Goal: Task Accomplishment & Management: Manage account settings

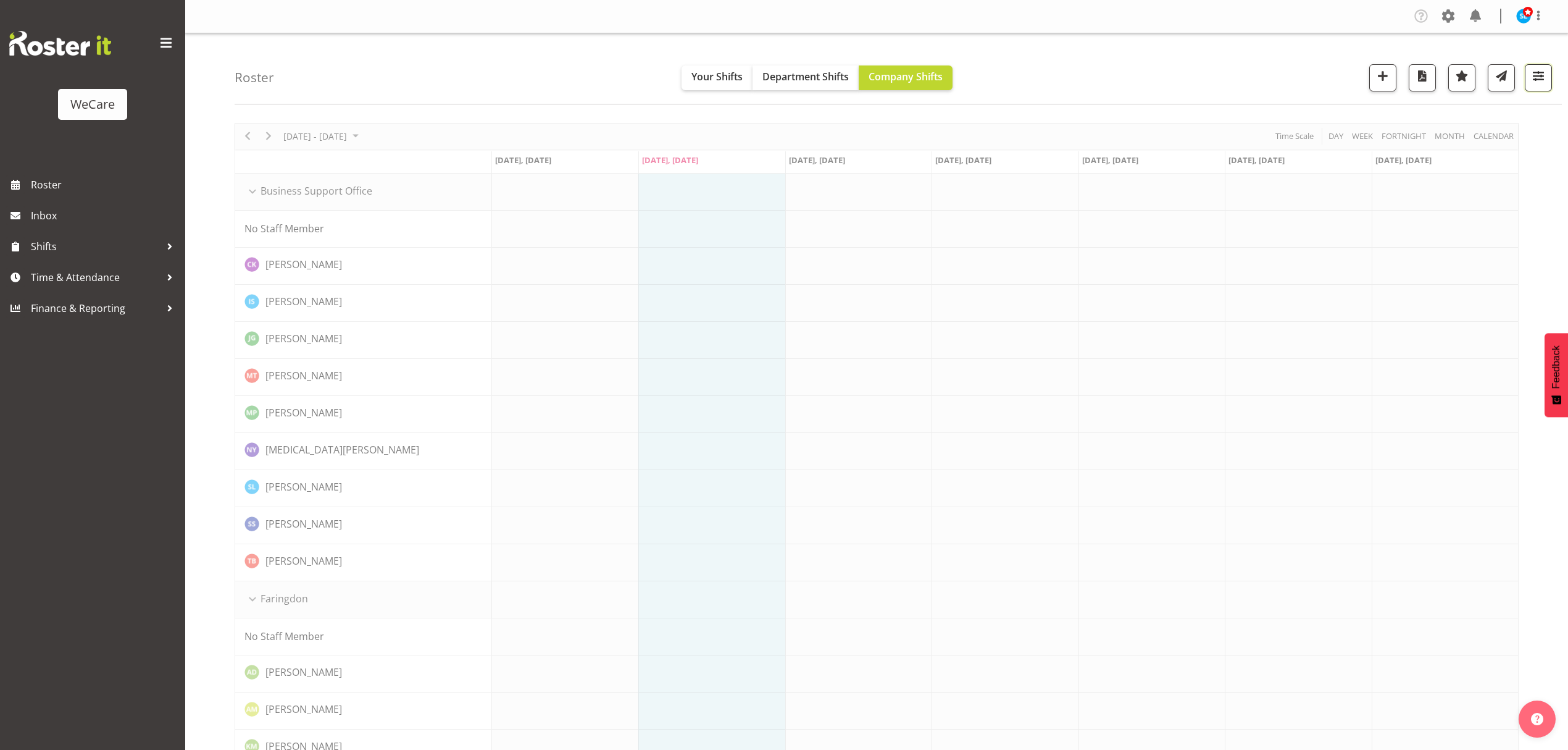
click at [1551, 70] on button "button" at bounding box center [1538, 78] width 28 height 28
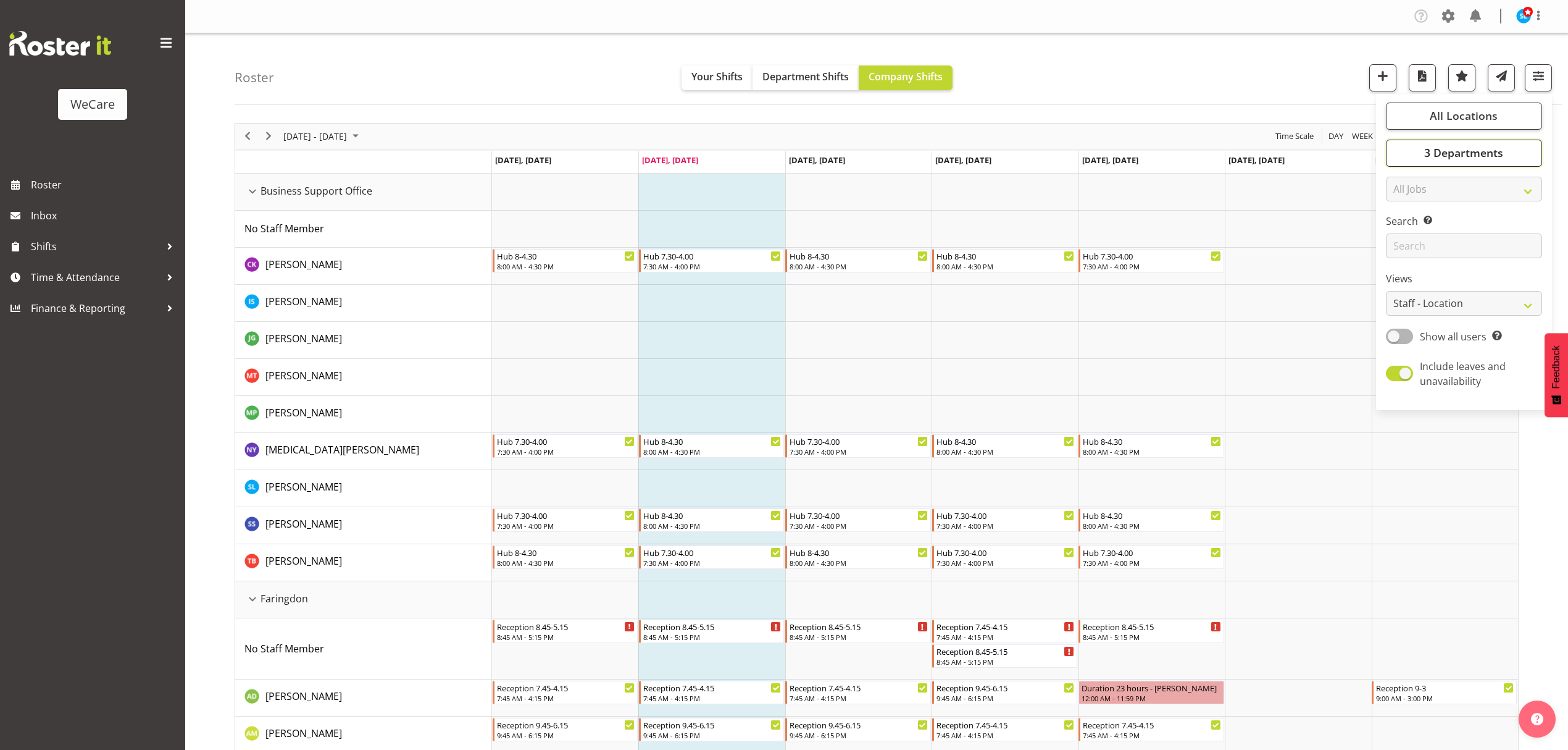
click at [1455, 159] on span "3 Departments" at bounding box center [1463, 152] width 79 height 15
click at [1401, 230] on span at bounding box center [1400, 228] width 10 height 10
click at [1401, 230] on input "Customer Care" at bounding box center [1400, 228] width 8 height 8
checkbox input "false"
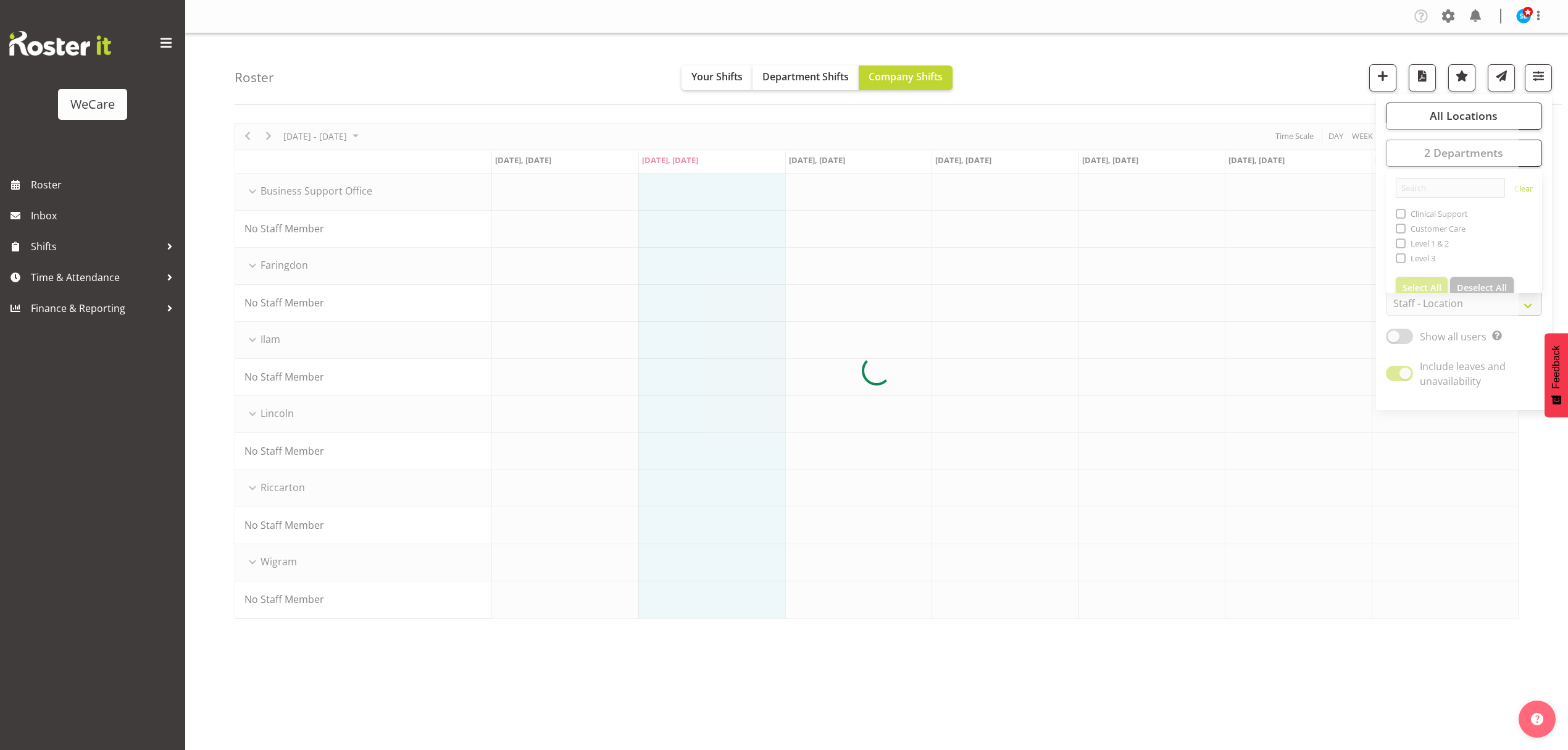
click at [1404, 217] on div at bounding box center [876, 371] width 1284 height 496
click at [1535, 83] on span "button" at bounding box center [1538, 76] width 16 height 16
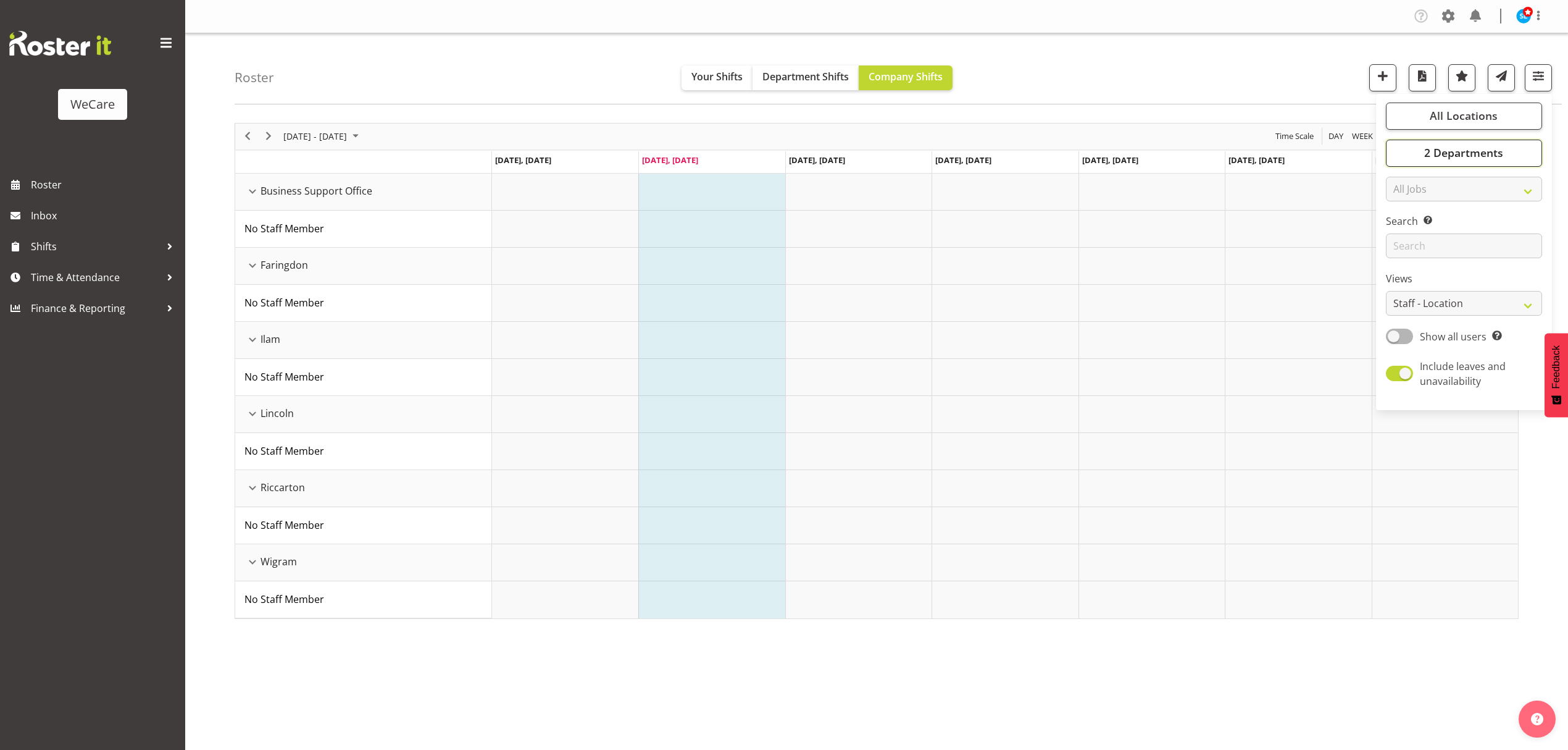
click at [1435, 152] on span "2 Departments" at bounding box center [1463, 152] width 79 height 15
click at [1404, 213] on span at bounding box center [1400, 213] width 10 height 10
click at [1404, 213] on input "Clinical Support" at bounding box center [1400, 213] width 8 height 8
checkbox input "true"
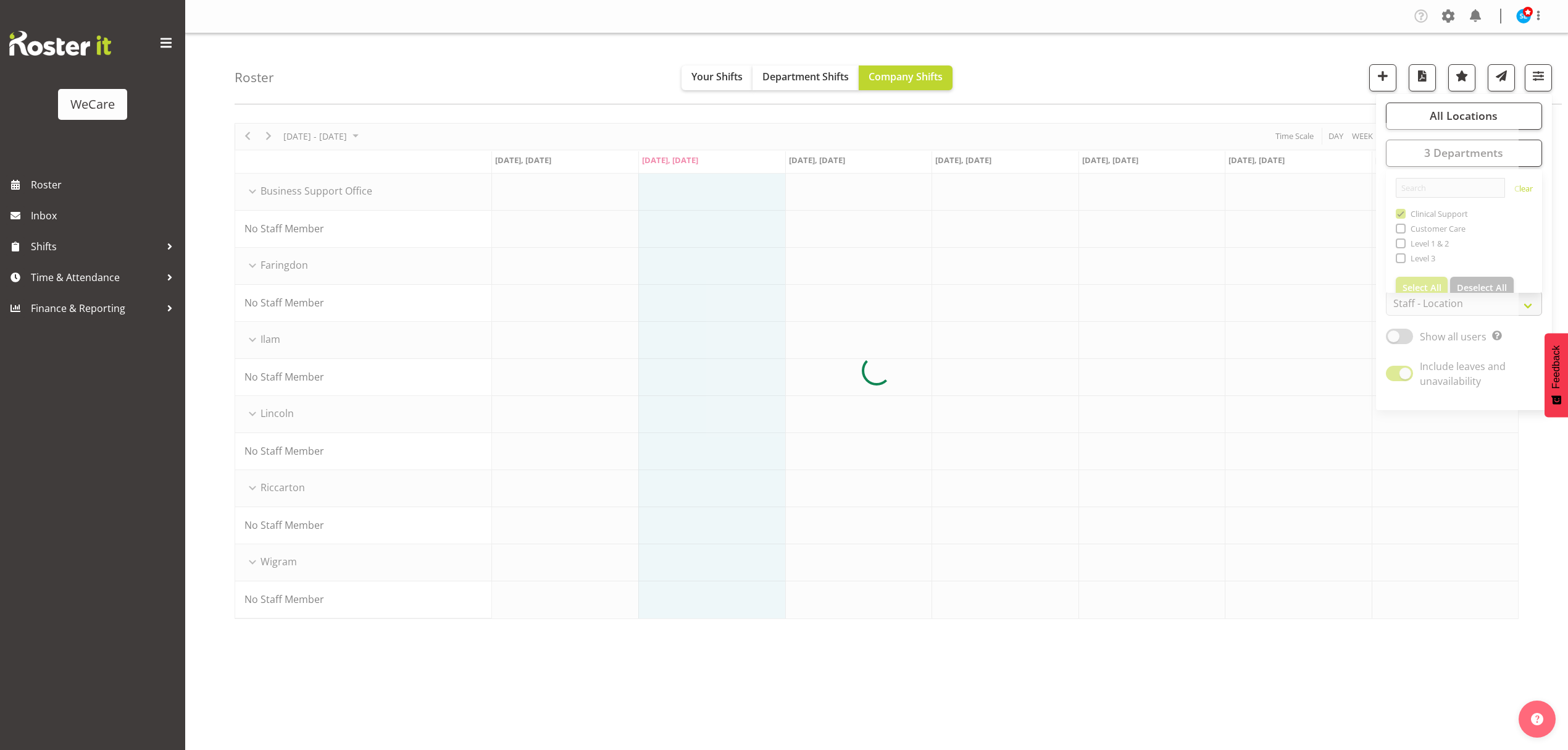
click at [1177, 69] on div "Roster Your Shifts Department Shifts Company Shifts All Locations Clear Busines…" at bounding box center [898, 68] width 1327 height 71
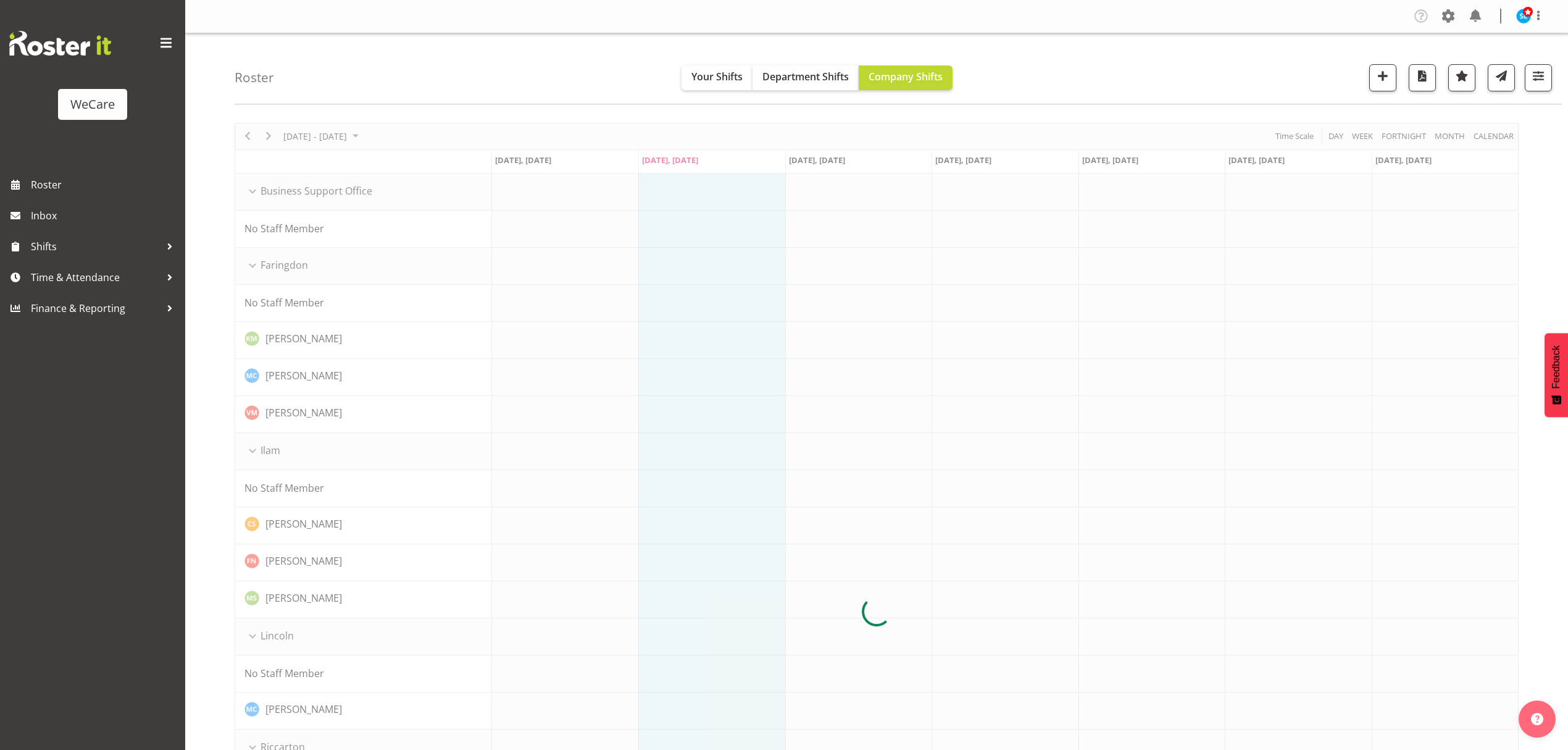
click at [1053, 50] on div "Roster Your Shifts Department Shifts Company Shifts All Locations Clear Busines…" at bounding box center [898, 68] width 1327 height 71
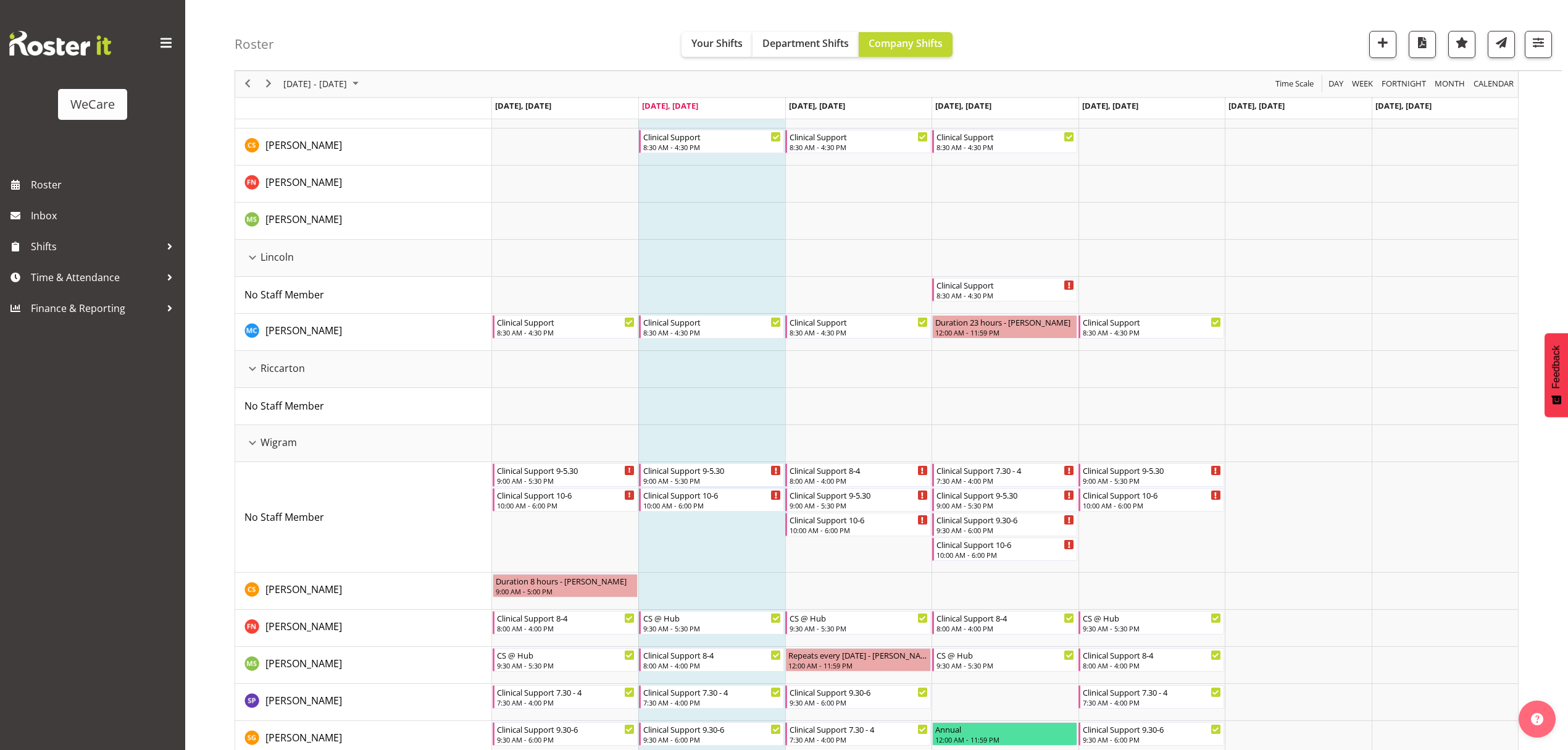
scroll to position [458, 0]
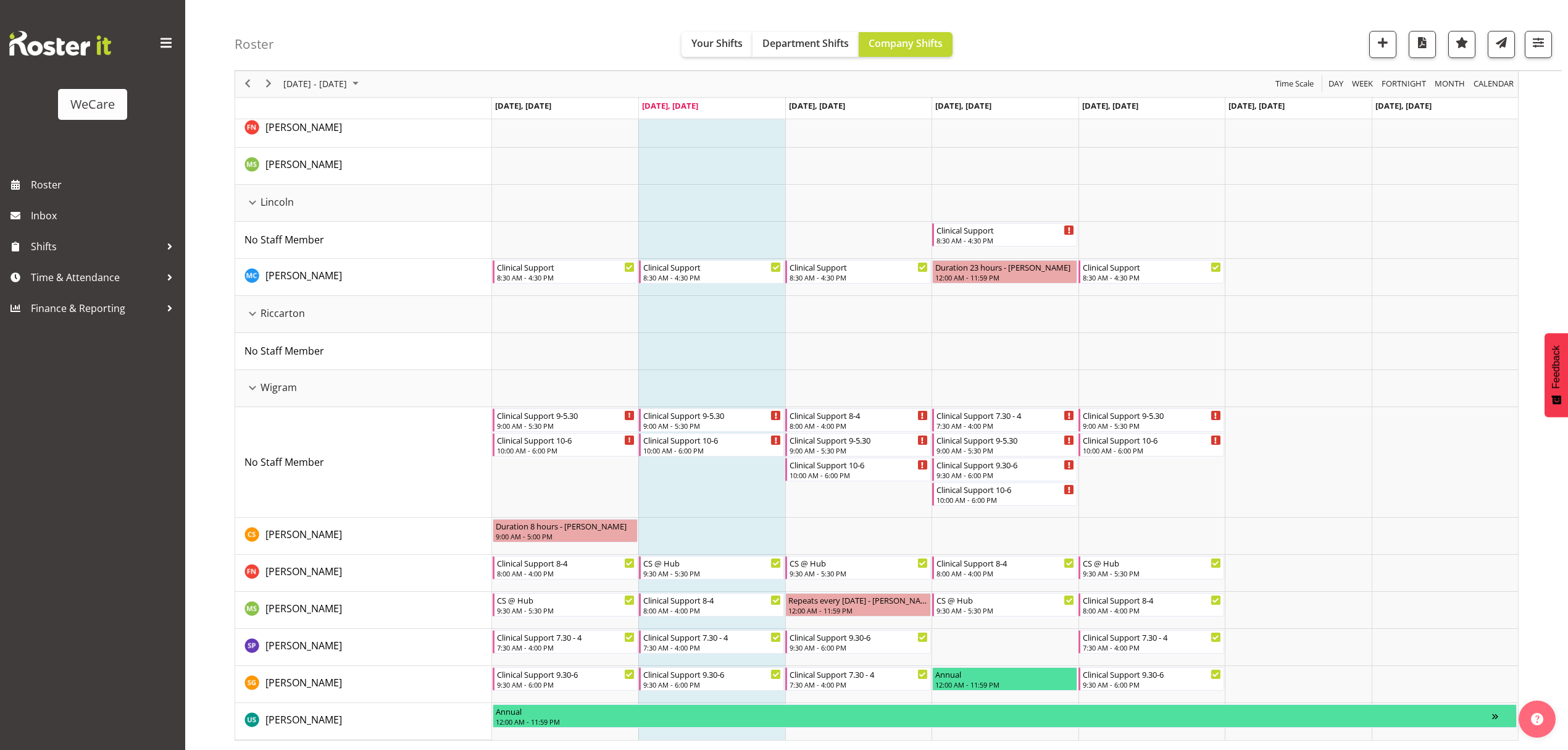
click at [171, 623] on div "WeCare Roster Inbox Shifts Time & Attendance Finance & Reporting" at bounding box center [92, 375] width 185 height 750
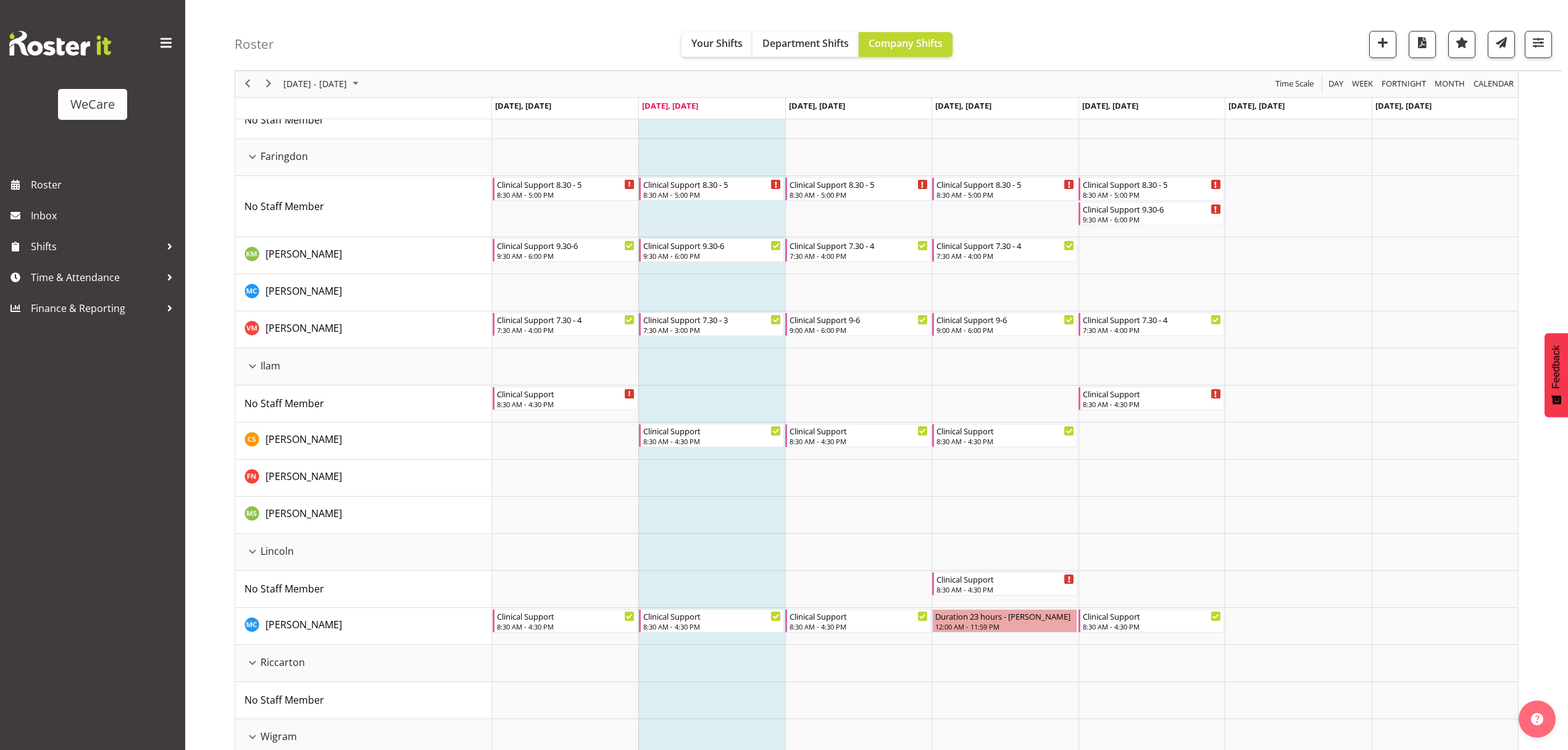
scroll to position [109, 0]
click at [226, 556] on div "Roster Your Shifts Department Shifts Company Shifts All Locations Clear Busines…" at bounding box center [876, 511] width 1383 height 1174
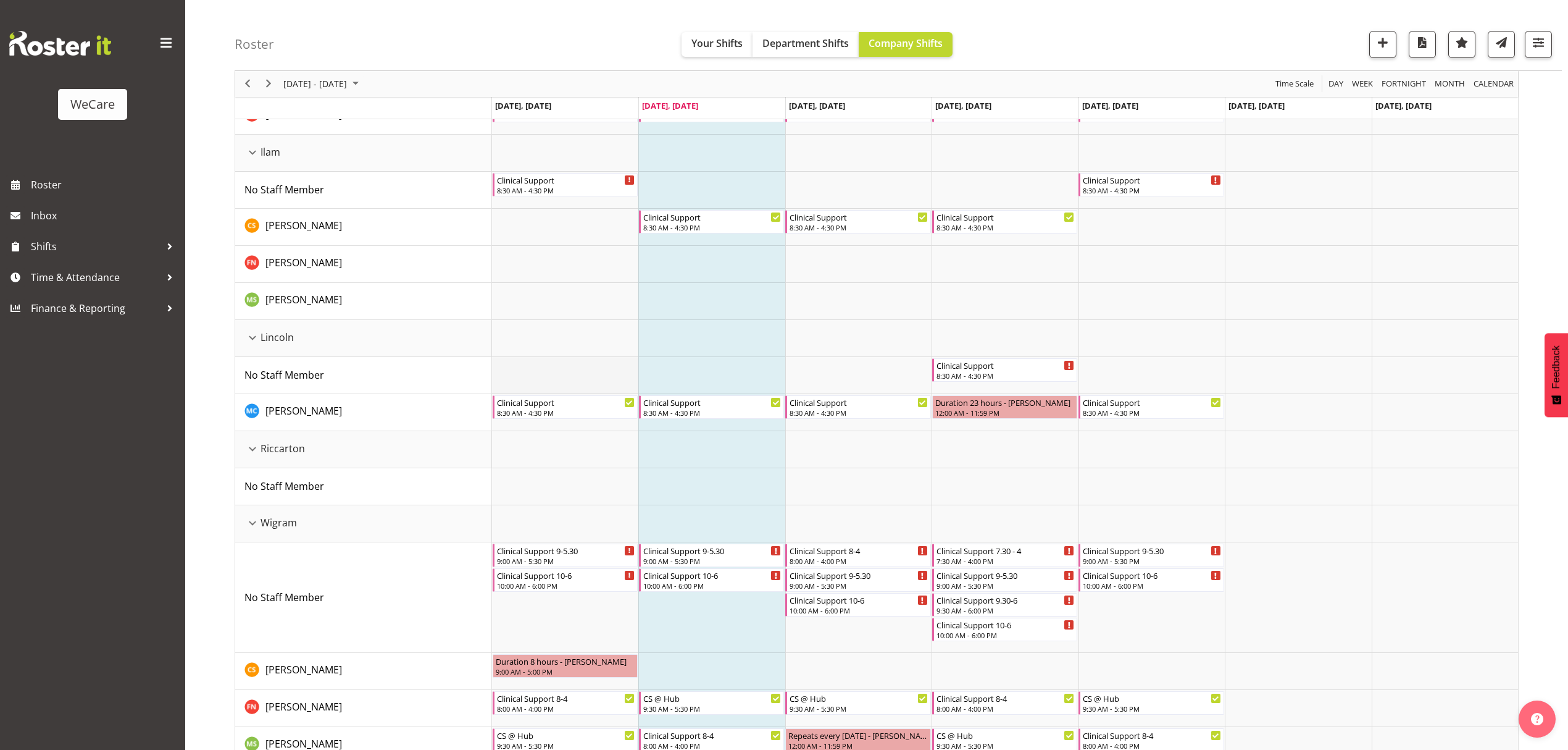
scroll to position [329, 0]
